Goal: Information Seeking & Learning: Check status

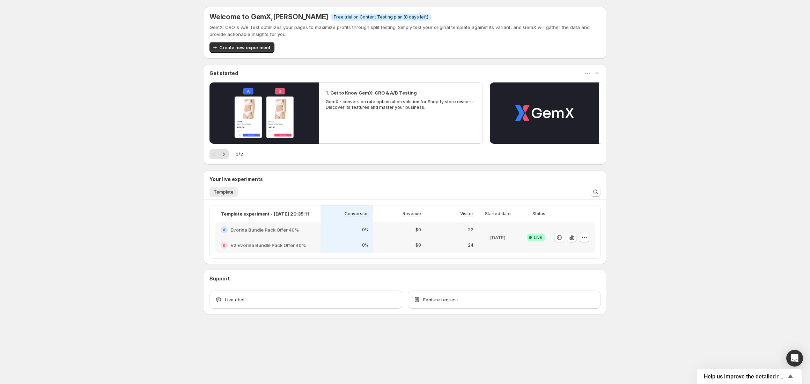
click at [448, 240] on div "24" at bounding box center [451, 245] width 52 height 15
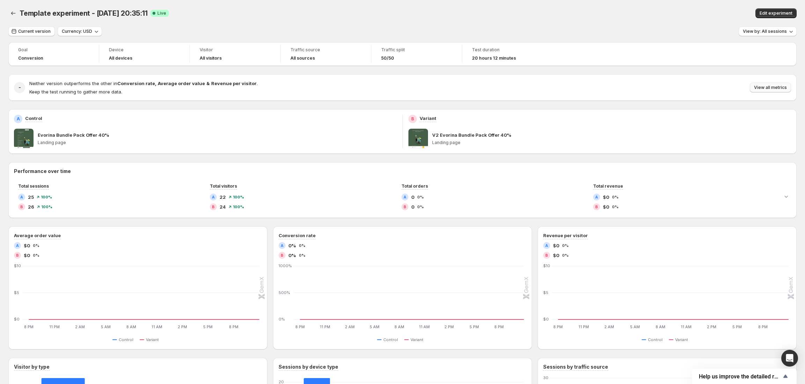
click at [776, 92] on button "View all metrics" at bounding box center [770, 88] width 41 height 10
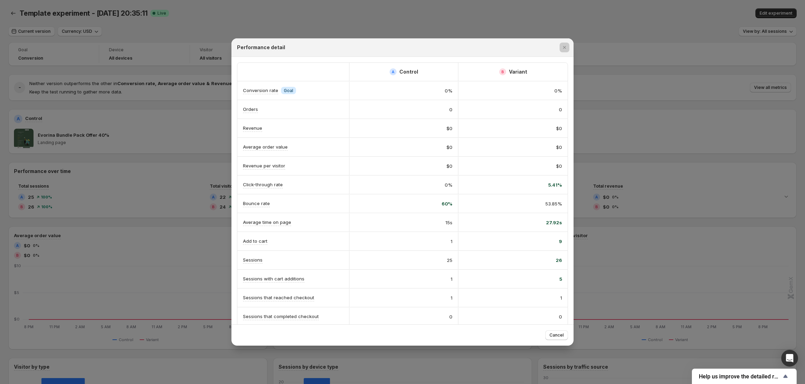
drag, startPoint x: 574, startPoint y: 126, endPoint x: 575, endPoint y: 139, distance: 13.3
click at [575, 139] on div at bounding box center [402, 192] width 805 height 384
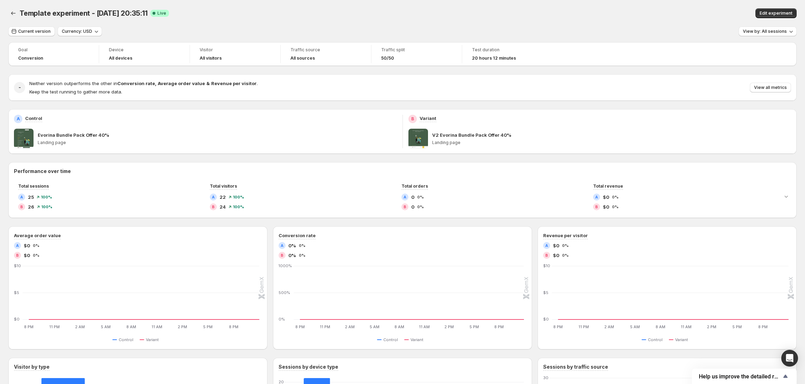
click at [784, 93] on div "Neither version outperforms the other in Conversion rate , Average order value …" at bounding box center [410, 87] width 762 height 15
click at [778, 89] on span "View all metrics" at bounding box center [770, 88] width 33 height 6
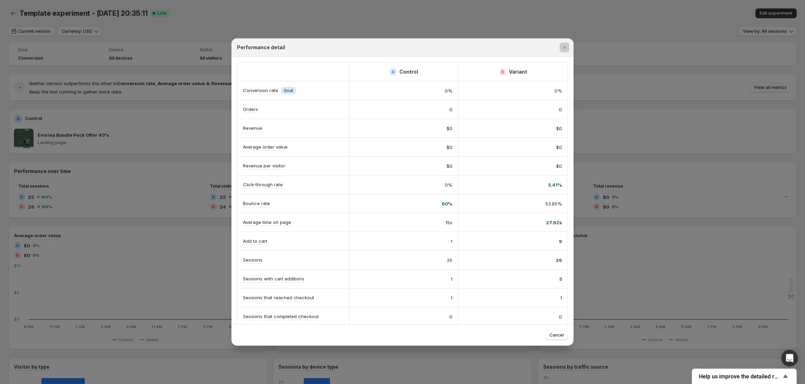
click at [612, 229] on div at bounding box center [402, 192] width 805 height 384
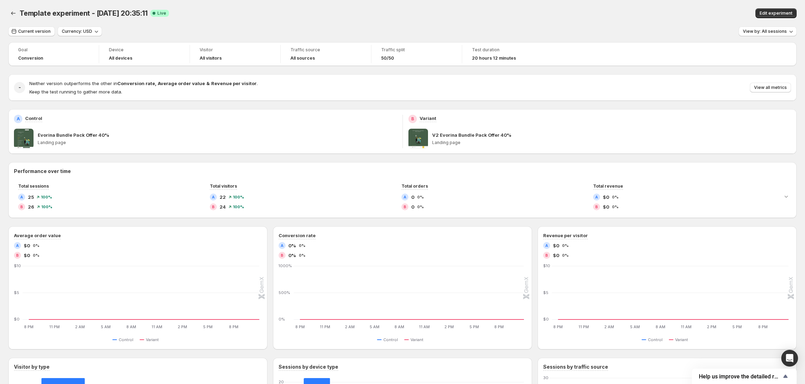
click at [432, 142] on div "V2 Evorina Bundle Pack Offer 40% Landing page" at bounding box center [599, 139] width 383 height 20
click at [460, 138] on p "V2 Evorina Bundle Pack Offer 40%" at bounding box center [471, 135] width 79 height 7
click at [467, 149] on div "B Variant V2 Evorina Bundle Pack Offer 40% Landing page" at bounding box center [600, 131] width 394 height 45
click at [489, 136] on p "V2 Evorina Bundle Pack Offer 40%" at bounding box center [471, 135] width 79 height 7
click at [427, 119] on p "Variant" at bounding box center [428, 118] width 17 height 7
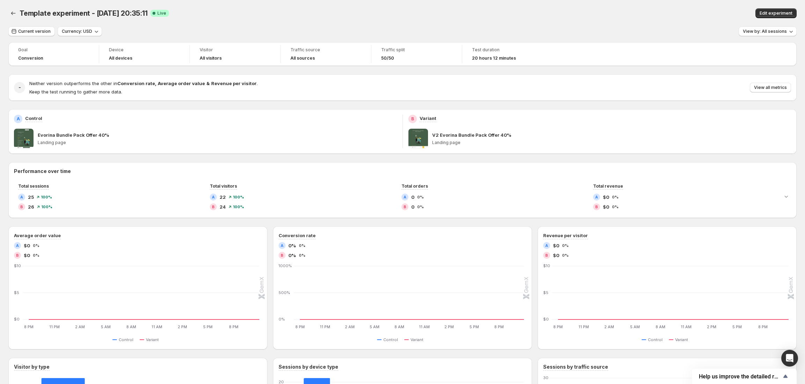
click at [372, 144] on p "Landing page" at bounding box center [217, 143] width 359 height 6
drag, startPoint x: 520, startPoint y: 64, endPoint x: 467, endPoint y: 62, distance: 53.1
click at [467, 62] on div "Goal Conversion Device All devices Visitor All visitors Traffic source All sour…" at bounding box center [402, 54] width 788 height 24
click at [480, 75] on div "Goal Conversion Device All devices Visitor All visitors Traffic source All sour…" at bounding box center [402, 268] width 788 height 453
click at [38, 31] on span "Current version" at bounding box center [34, 32] width 32 height 6
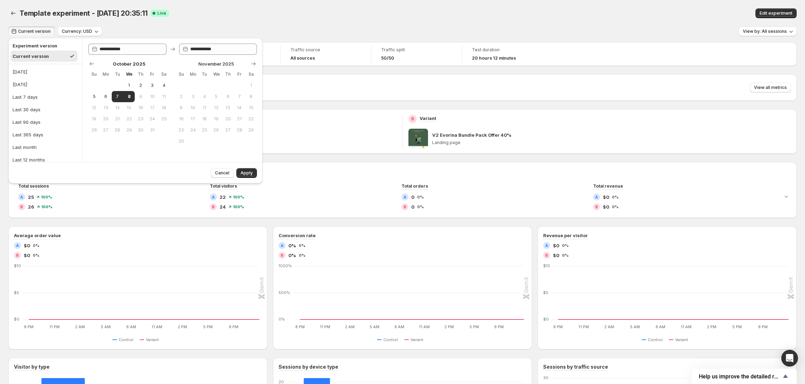
click at [38, 31] on span "Current version" at bounding box center [34, 32] width 32 height 6
